Goal: Task Accomplishment & Management: Manage account settings

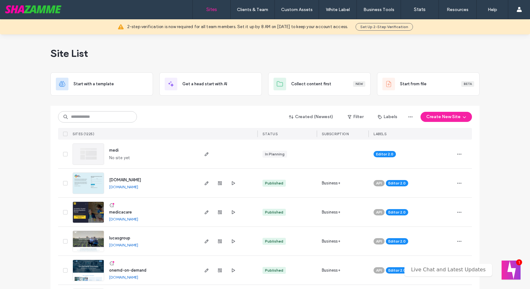
click at [104, 114] on input at bounding box center [97, 116] width 79 height 11
type input "****"
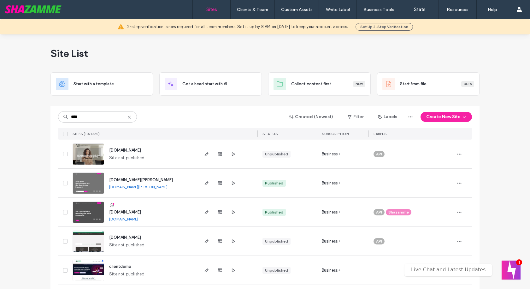
click at [84, 184] on img at bounding box center [88, 194] width 31 height 43
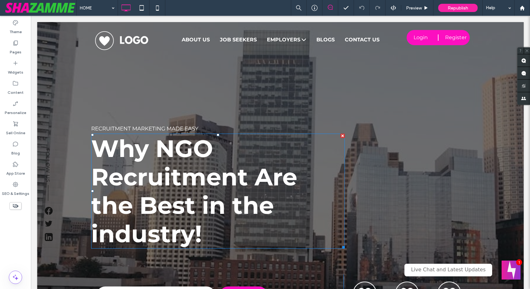
click at [151, 162] on span "Why NGO Recruitment Are the Best in the industry!" at bounding box center [194, 191] width 206 height 114
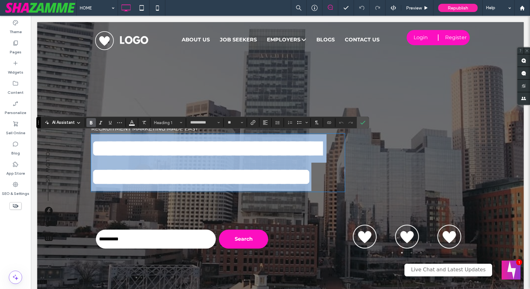
click at [151, 162] on span "**********" at bounding box center [205, 162] width 229 height 52
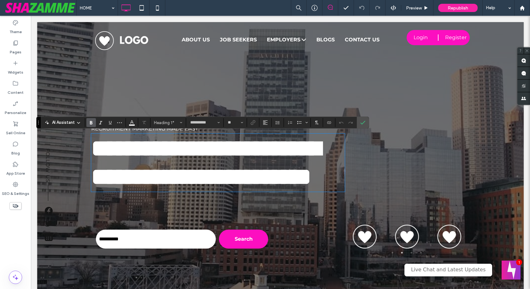
click at [151, 162] on span "**********" at bounding box center [205, 162] width 229 height 52
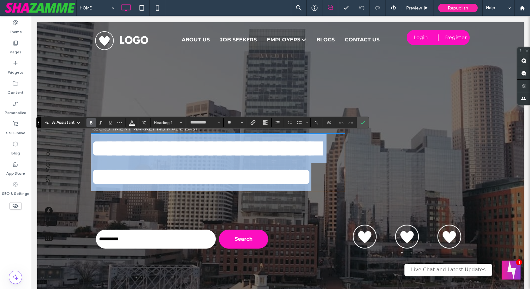
click at [151, 162] on span "**********" at bounding box center [205, 162] width 229 height 52
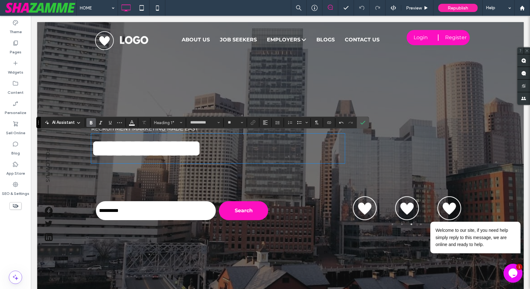
click at [151, 96] on div "**********" at bounding box center [280, 160] width 379 height 140
click at [361, 125] on icon "Confirm" at bounding box center [363, 122] width 5 height 5
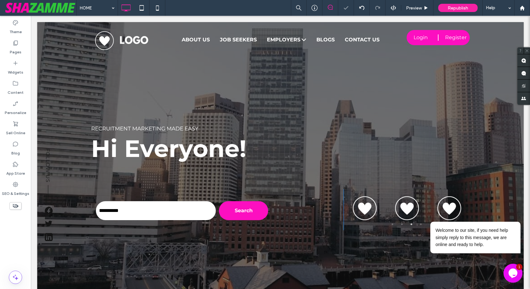
click at [134, 98] on div "Back to top Follow Us RECRUITMENT MARKETING MADE EASY Hi Everyone! Search Click…" at bounding box center [280, 160] width 379 height 140
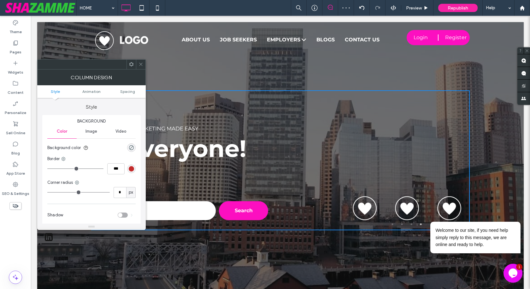
click at [141, 63] on icon at bounding box center [141, 64] width 5 height 5
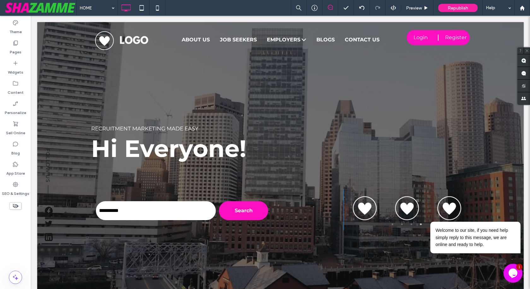
click at [71, 78] on div at bounding box center [280, 164] width 487 height 285
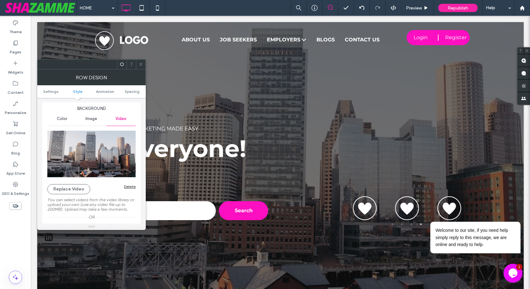
scroll to position [69, 0]
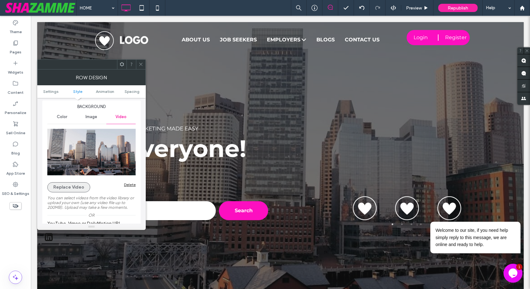
click at [76, 184] on button "Replace Video" at bounding box center [68, 187] width 43 height 10
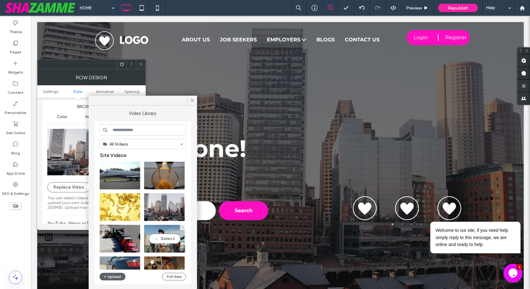
click at [169, 241] on video at bounding box center [164, 239] width 41 height 28
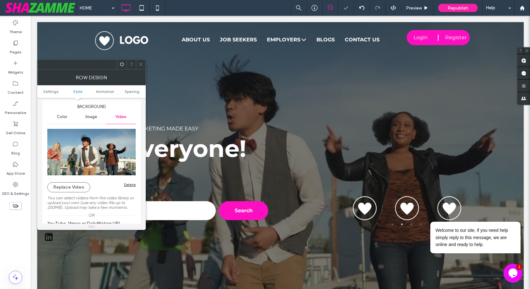
click at [142, 65] on icon at bounding box center [141, 64] width 5 height 5
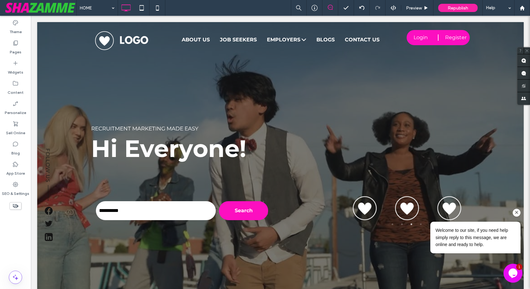
click at [519, 212] on icon "Chat attention grabber" at bounding box center [517, 213] width 6 height 6
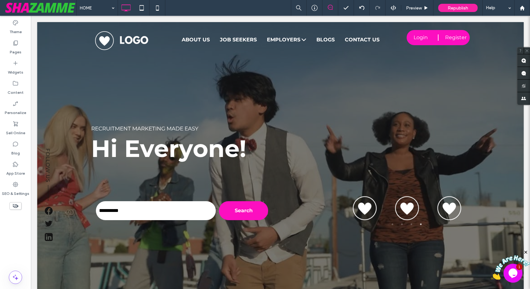
click at [516, 271] on img at bounding box center [510, 267] width 39 height 25
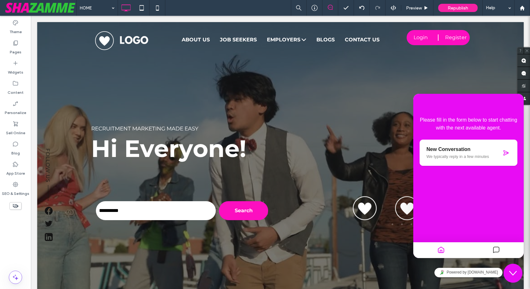
click at [512, 272] on icon "Close Chat This icon closes the chat window." at bounding box center [514, 273] width 8 height 8
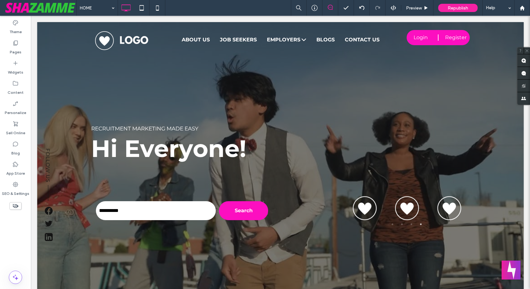
click at [512, 272] on button "Welcome message" at bounding box center [511, 269] width 19 height 19
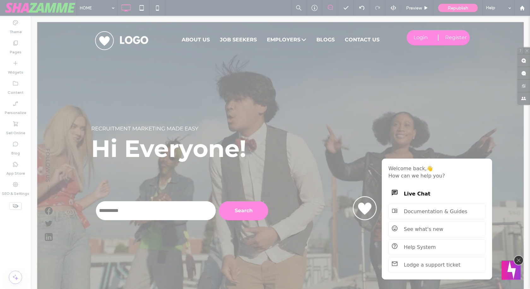
drag, startPoint x: 519, startPoint y: 259, endPoint x: 488, endPoint y: 243, distance: 34.5
click at [519, 259] on img "Close" at bounding box center [519, 260] width 4 height 4
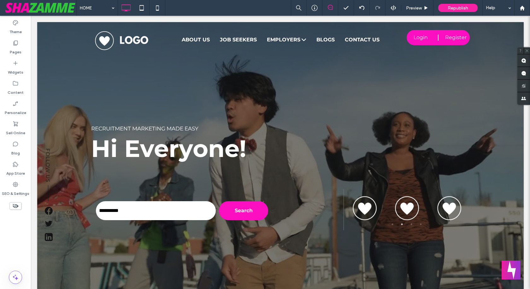
click at [133, 74] on div at bounding box center [280, 164] width 487 height 285
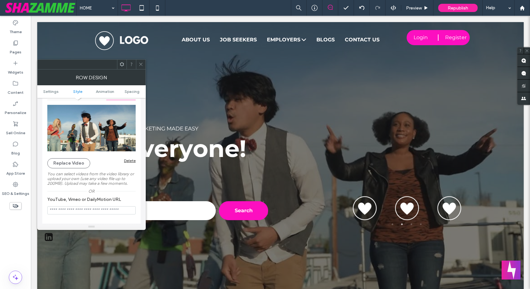
scroll to position [94, 0]
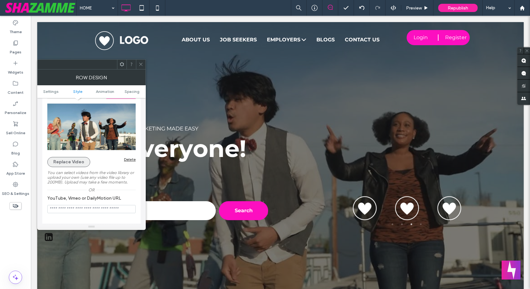
click at [74, 163] on button "Replace Video" at bounding box center [68, 162] width 43 height 10
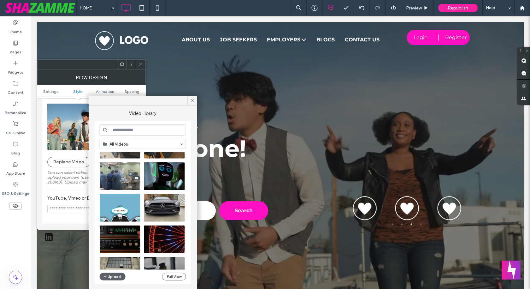
scroll to position [127, 0]
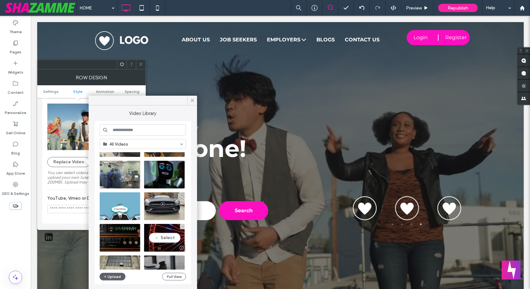
click at [172, 236] on video at bounding box center [164, 238] width 41 height 28
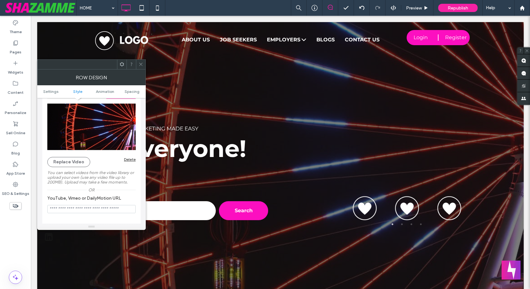
click at [140, 66] on icon at bounding box center [141, 64] width 5 height 5
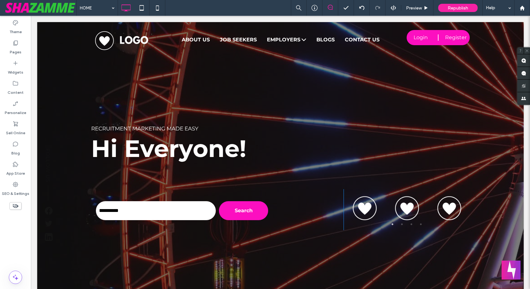
click at [222, 164] on div "Back to top Follow Us RECRUITMENT MARKETING MADE EASY Hi Everyone! Search Click…" at bounding box center [280, 160] width 379 height 140
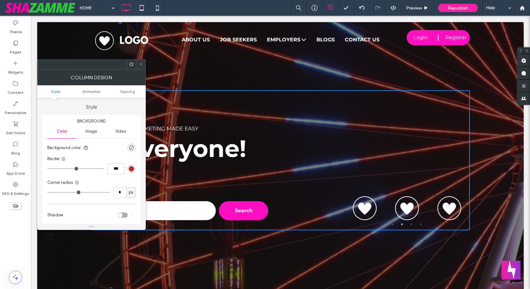
click at [142, 61] on span at bounding box center [141, 64] width 5 height 9
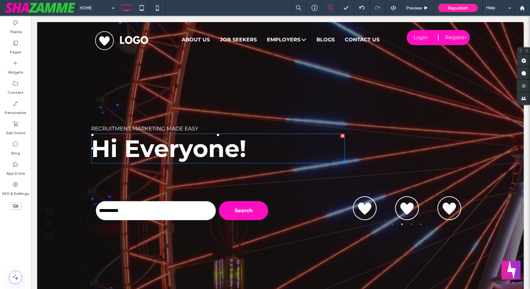
click at [209, 159] on span "Hi Everyone!" at bounding box center [168, 148] width 155 height 29
click at [173, 145] on span "Hi Everyone!" at bounding box center [168, 148] width 155 height 29
click at [268, 150] on h1 "Hi Everyone!" at bounding box center [218, 148] width 254 height 28
click at [237, 153] on span "Hi Everyone!" at bounding box center [168, 148] width 155 height 29
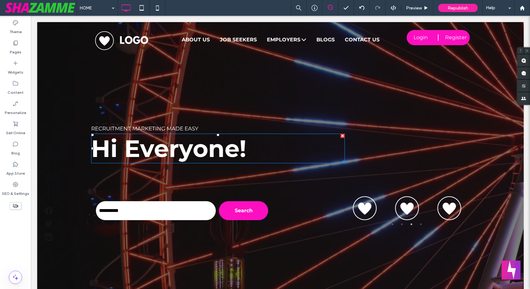
click at [240, 152] on span "Hi Everyone!" at bounding box center [168, 148] width 155 height 29
click at [253, 152] on h1 "Hi Everyone!" at bounding box center [218, 148] width 254 height 28
click at [254, 151] on h1 "Hi Everyone!" at bounding box center [218, 148] width 254 height 28
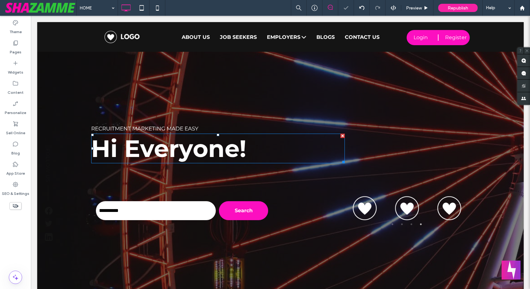
scroll to position [261, 0]
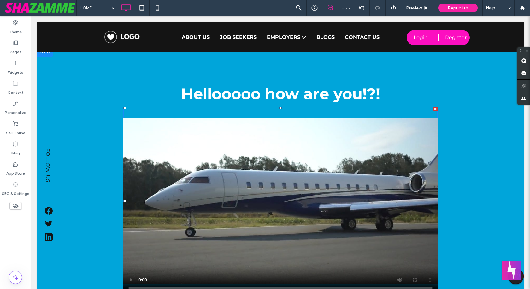
click at [251, 167] on span at bounding box center [280, 201] width 314 height 188
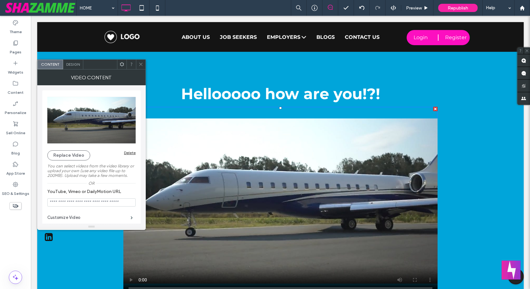
click at [138, 69] on div "VIDEO CONTENT" at bounding box center [91, 77] width 109 height 16
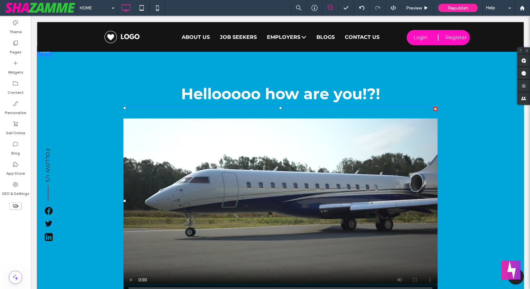
click at [434, 109] on div at bounding box center [436, 109] width 4 height 4
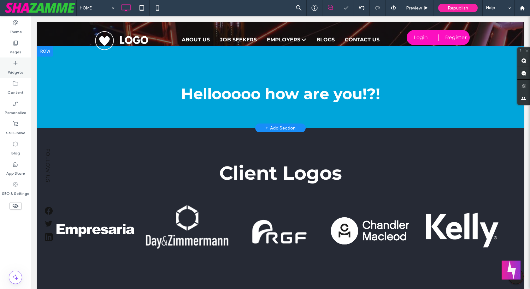
click at [15, 69] on label "Widgets" at bounding box center [15, 70] width 15 height 9
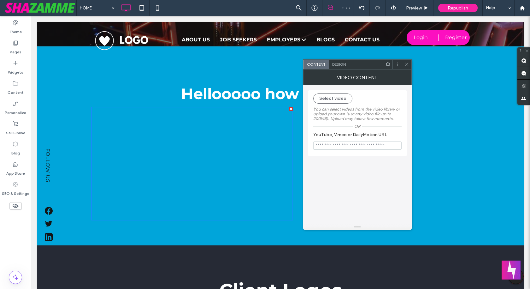
click at [390, 64] on icon at bounding box center [388, 64] width 5 height 5
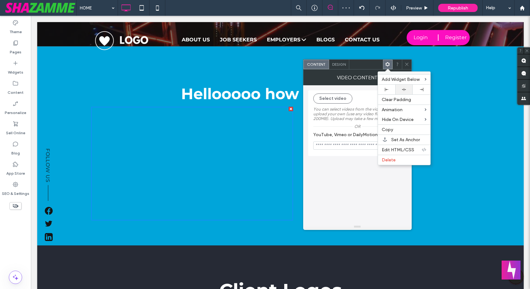
click at [405, 88] on icon at bounding box center [404, 89] width 4 height 4
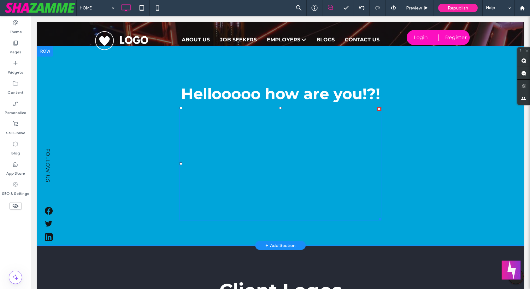
click at [357, 130] on span at bounding box center [281, 164] width 202 height 114
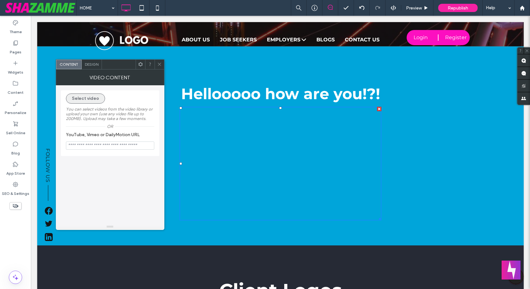
click at [95, 100] on button "Select video" at bounding box center [85, 98] width 39 height 10
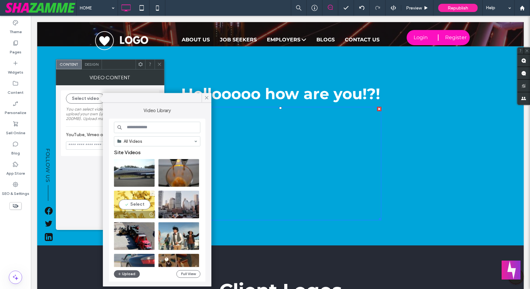
click at [140, 203] on video at bounding box center [134, 204] width 41 height 28
type input "**********"
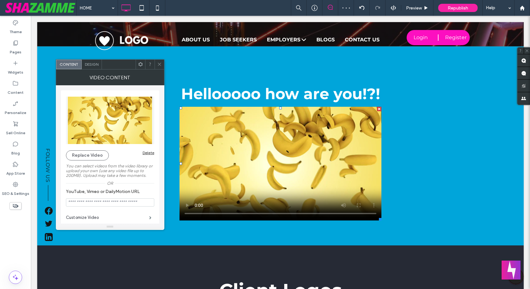
click at [164, 63] on div at bounding box center [159, 64] width 9 height 9
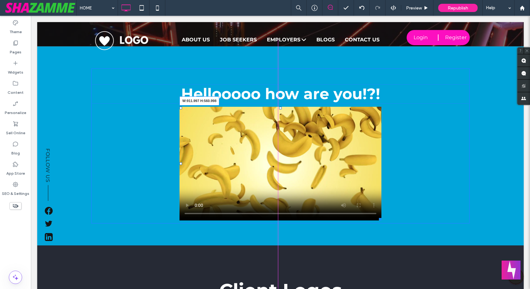
drag, startPoint x: 376, startPoint y: 219, endPoint x: 419, endPoint y: 282, distance: 76.6
click at [382, 220] on div at bounding box center [379, 218] width 5 height 5
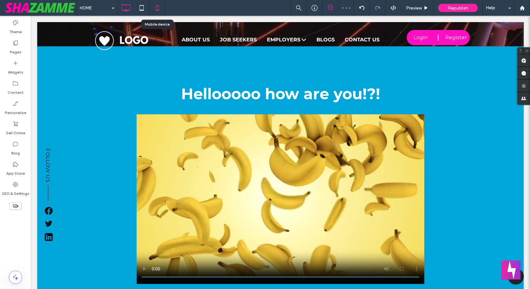
click at [158, 5] on icon at bounding box center [157, 8] width 13 height 13
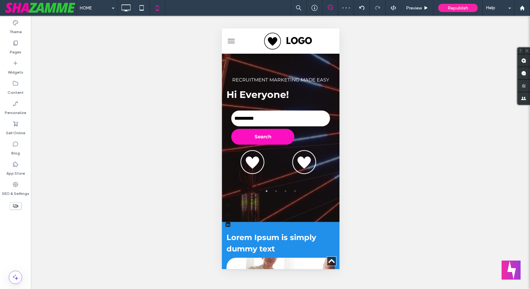
scroll to position [458, 0]
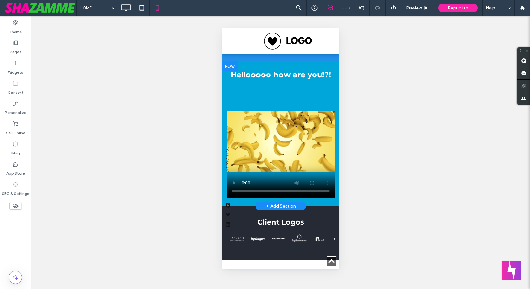
click at [232, 71] on div at bounding box center [230, 66] width 16 height 10
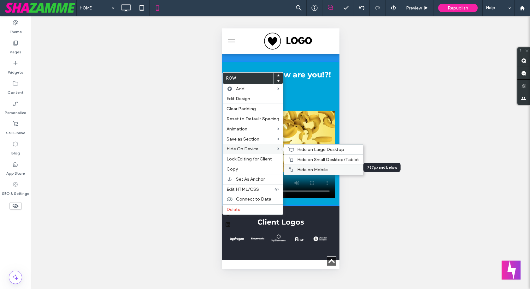
click at [311, 170] on span "Hide on Mobile" at bounding box center [312, 169] width 31 height 5
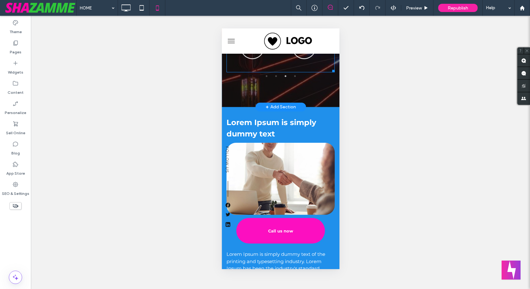
scroll to position [116, 0]
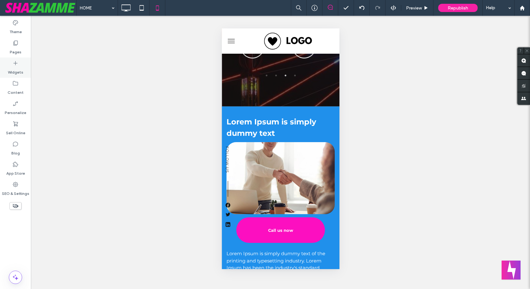
click at [22, 64] on div "Widgets" at bounding box center [15, 67] width 31 height 20
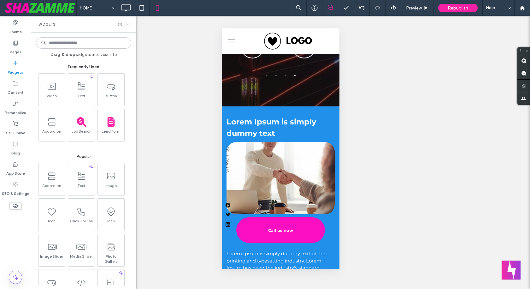
click at [84, 44] on input at bounding box center [83, 42] width 95 height 11
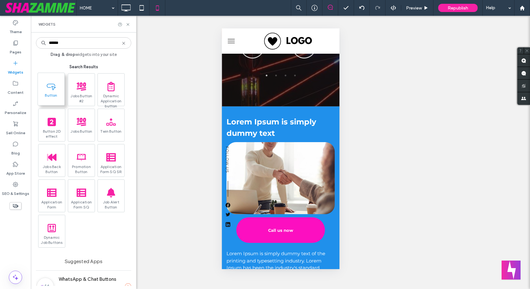
type input "******"
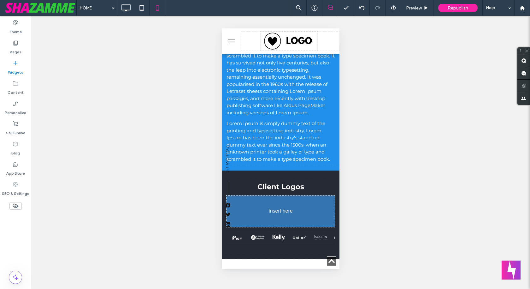
scroll to position [357, 0]
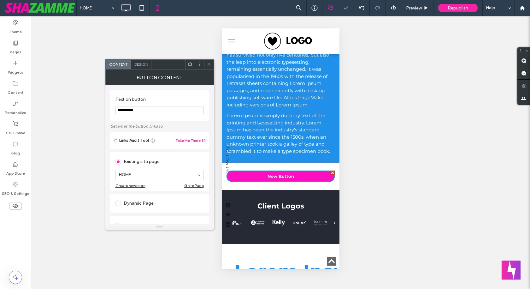
click at [144, 110] on input "**********" at bounding box center [160, 110] width 88 height 8
click at [143, 110] on input "**********" at bounding box center [160, 110] width 88 height 8
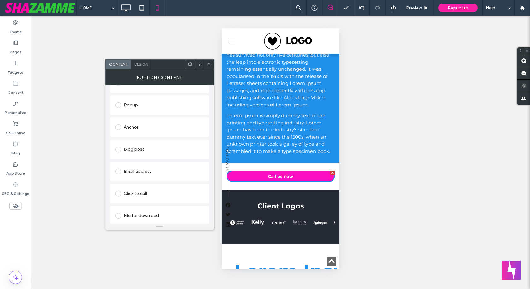
type input "**********"
click at [137, 193] on div "Click to call" at bounding box center [160, 193] width 88 height 10
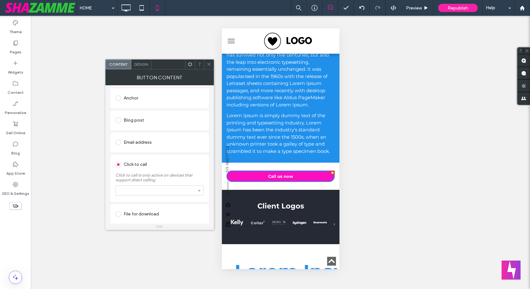
drag, startPoint x: 211, startPoint y: 62, endPoint x: 221, endPoint y: 83, distance: 22.9
click at [211, 62] on div at bounding box center [208, 64] width 9 height 9
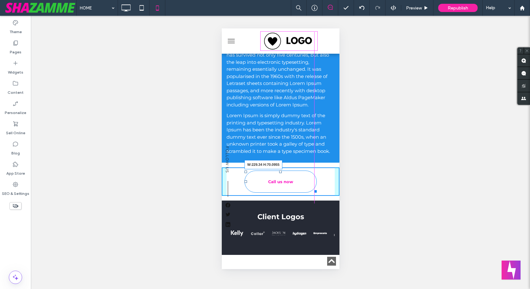
drag, startPoint x: 327, startPoint y: 190, endPoint x: 313, endPoint y: 200, distance: 16.9
click at [313, 193] on div at bounding box center [314, 190] width 5 height 5
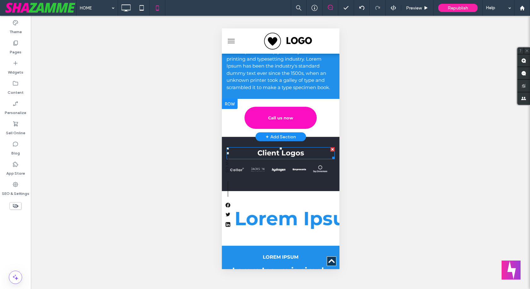
scroll to position [421, 0]
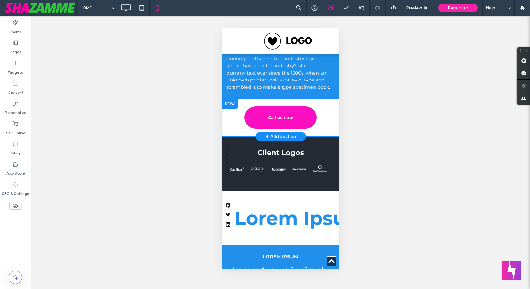
click at [234, 109] on div at bounding box center [230, 104] width 16 height 10
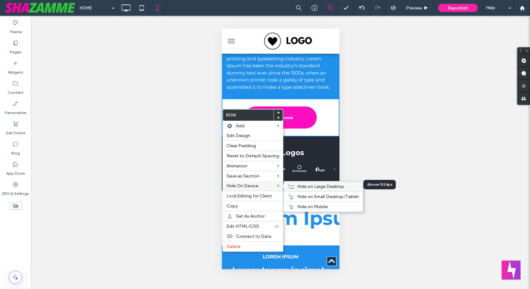
click at [298, 185] on span "Hide on Large Desktop" at bounding box center [320, 186] width 47 height 5
click at [307, 187] on span "Hide on Large Desktop" at bounding box center [320, 186] width 47 height 5
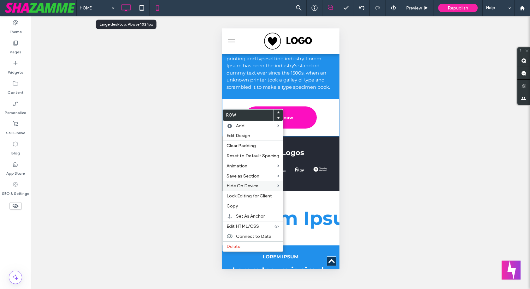
click at [123, 7] on icon at bounding box center [126, 8] width 13 height 13
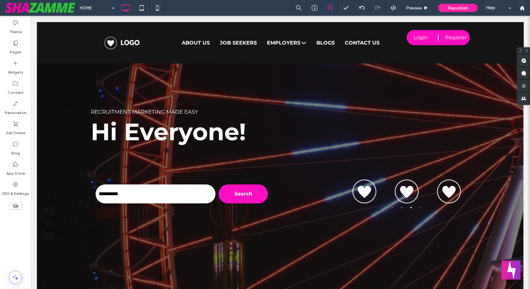
scroll to position [0, 0]
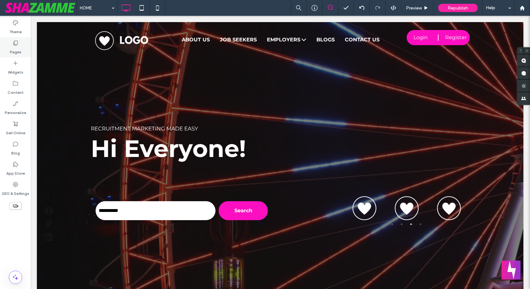
click at [17, 46] on icon at bounding box center [15, 43] width 6 height 6
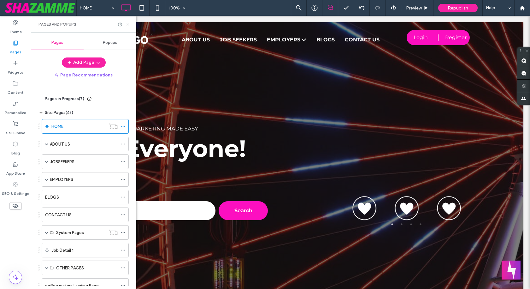
click at [129, 24] on icon at bounding box center [128, 24] width 5 height 5
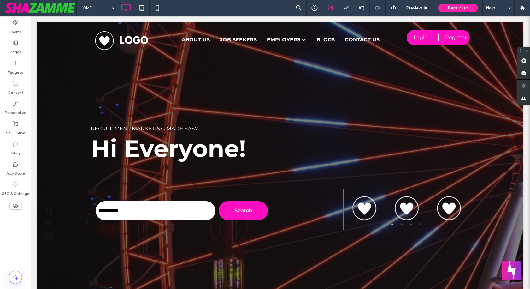
click at [114, 98] on div "Back to top Follow Us RECRUITMENT MARKETING MADE EASY Hi Everyone! Search Click…" at bounding box center [280, 160] width 379 height 140
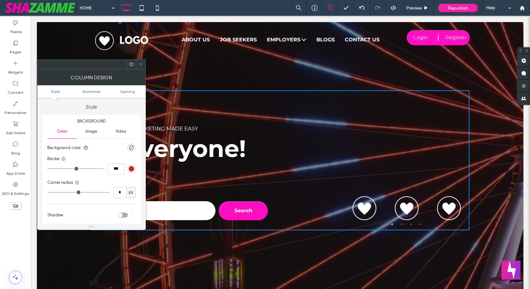
click at [142, 65] on icon at bounding box center [141, 64] width 5 height 5
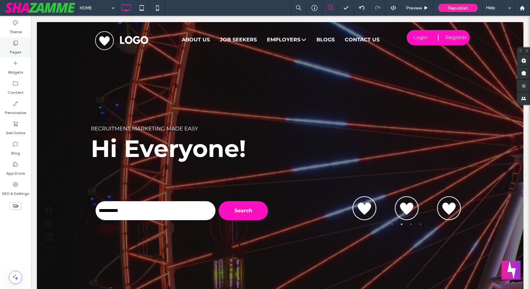
click at [20, 51] on label "Pages" at bounding box center [16, 50] width 12 height 9
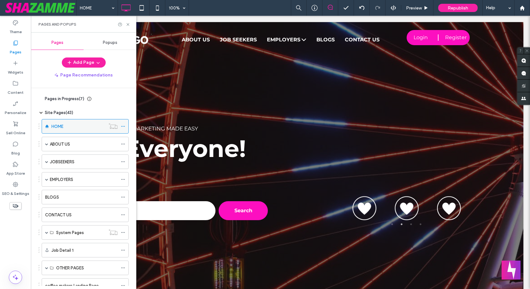
click at [123, 126] on icon at bounding box center [123, 126] width 4 height 4
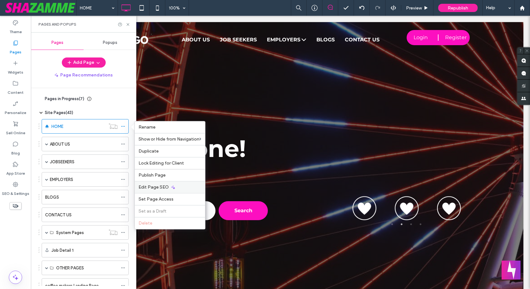
click at [164, 188] on div "Edit Page SEO" at bounding box center [170, 187] width 70 height 12
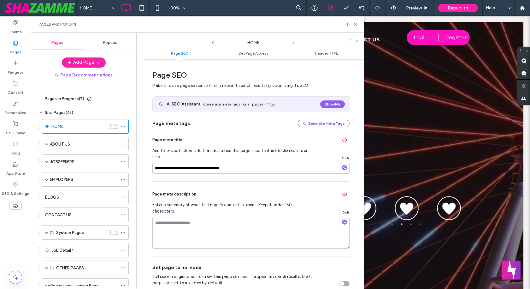
scroll to position [3, 0]
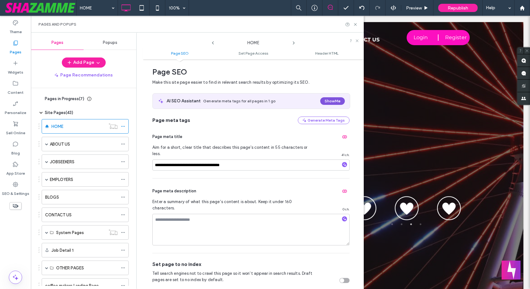
click at [334, 100] on button "Show Me" at bounding box center [332, 101] width 25 height 8
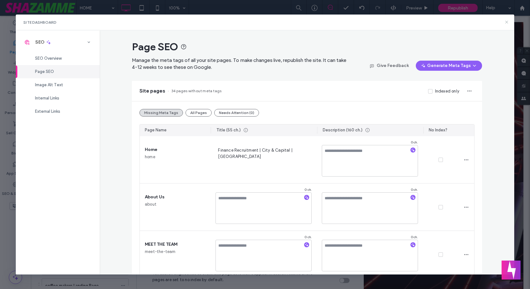
click at [506, 23] on icon at bounding box center [507, 22] width 5 height 5
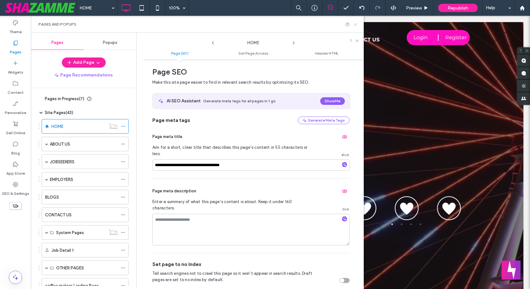
click at [356, 24] on use at bounding box center [355, 24] width 3 height 3
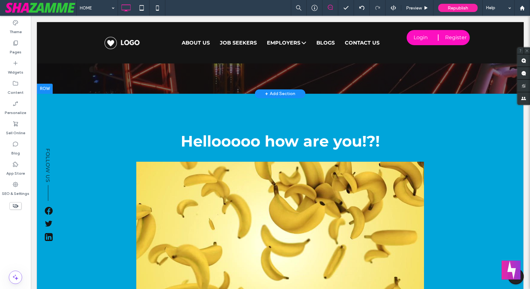
scroll to position [217, 0]
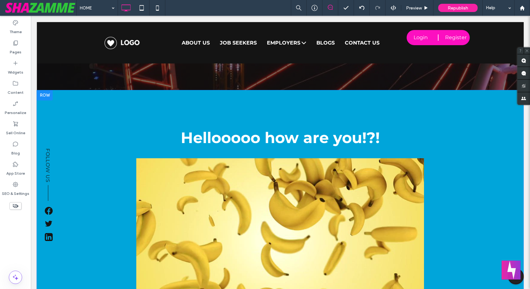
click at [273, 107] on div "Hellooooo how are you!?! Click To Paste Row + Add Section" at bounding box center [280, 221] width 487 height 263
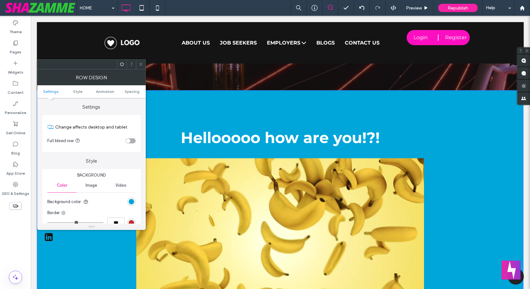
click at [134, 200] on div "rgb(0, 165, 218)" at bounding box center [131, 201] width 5 height 5
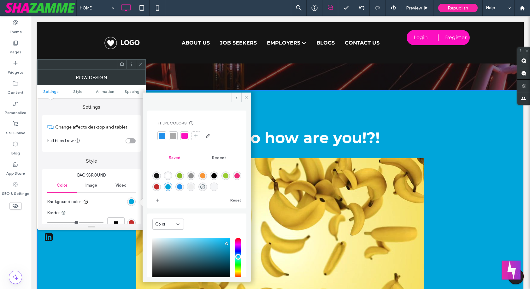
click at [183, 174] on div "rgba(134,184,34,1)" at bounding box center [179, 175] width 5 height 5
type input "*******"
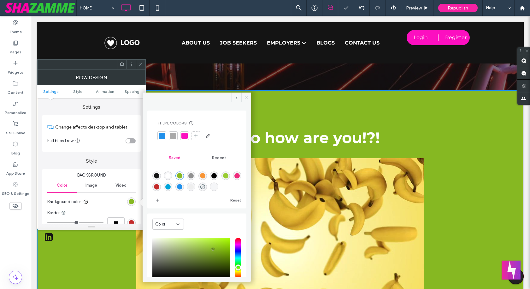
click at [246, 95] on icon at bounding box center [246, 97] width 5 height 5
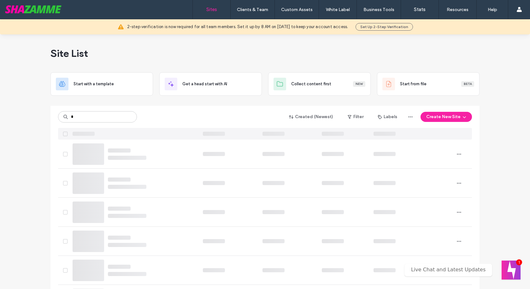
type input "*"
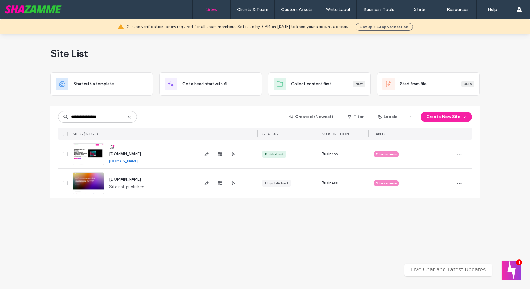
type input "**********"
click at [95, 157] on img at bounding box center [88, 165] width 31 height 43
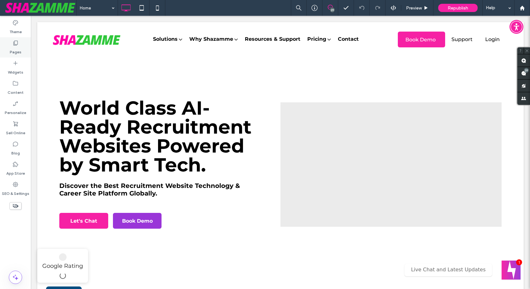
click at [18, 45] on icon at bounding box center [15, 43] width 6 height 6
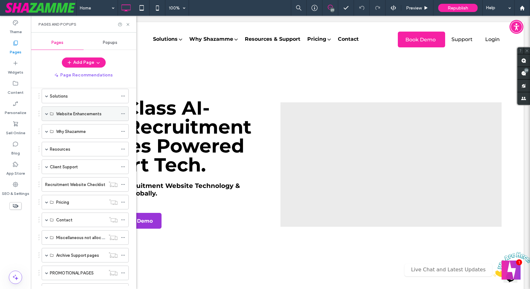
scroll to position [49, 0]
click at [60, 200] on label "Pricing" at bounding box center [62, 201] width 13 height 11
click at [46, 200] on span at bounding box center [46, 201] width 3 height 3
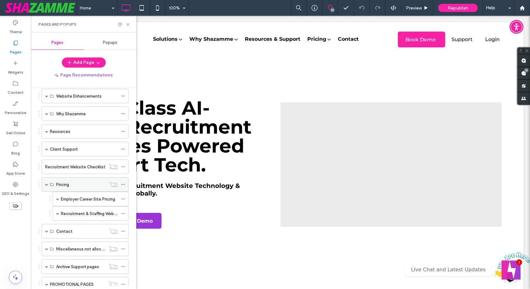
scroll to position [66, 0]
click at [79, 210] on label "Recruitment & Staffing Websites Pricing" at bounding box center [99, 212] width 77 height 11
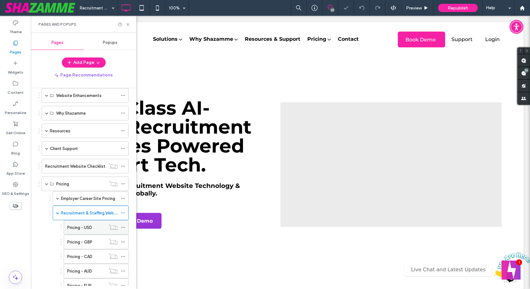
click at [79, 224] on label "Pricing - USD" at bounding box center [79, 227] width 25 height 11
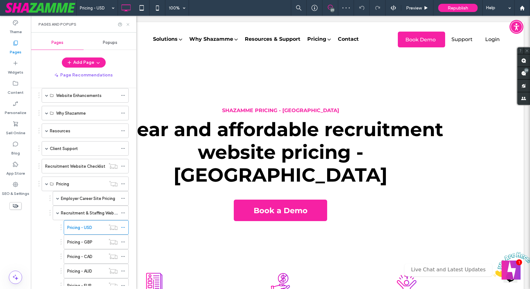
click at [127, 23] on use at bounding box center [128, 24] width 3 height 3
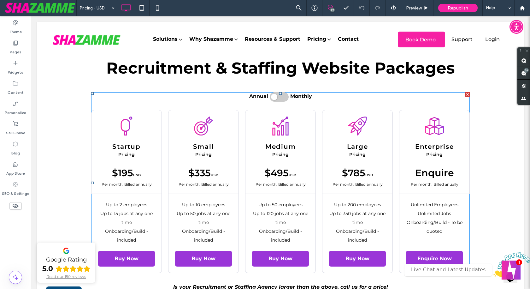
scroll to position [337, 0]
